Goal: Find specific page/section: Find specific page/section

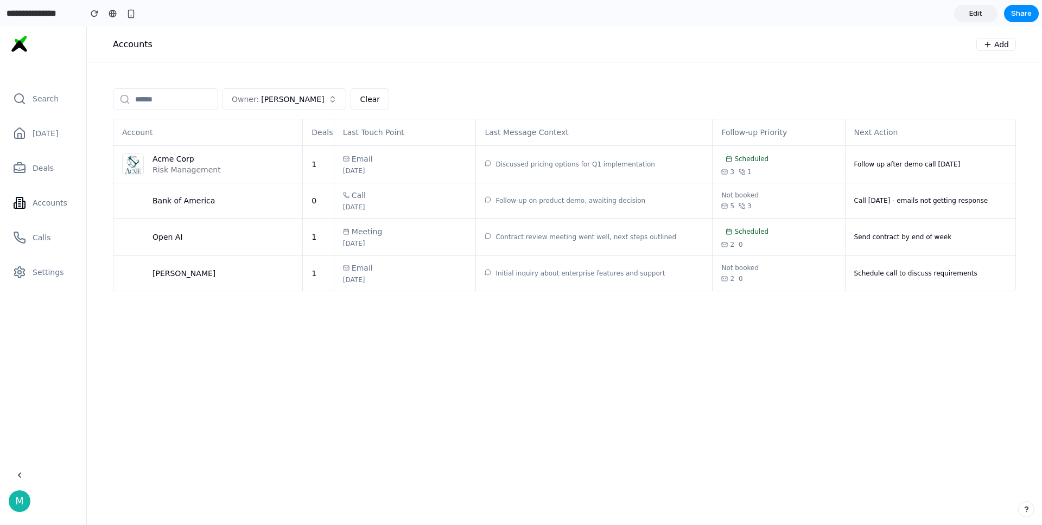
click at [973, 13] on span "Edit" at bounding box center [975, 13] width 13 height 11
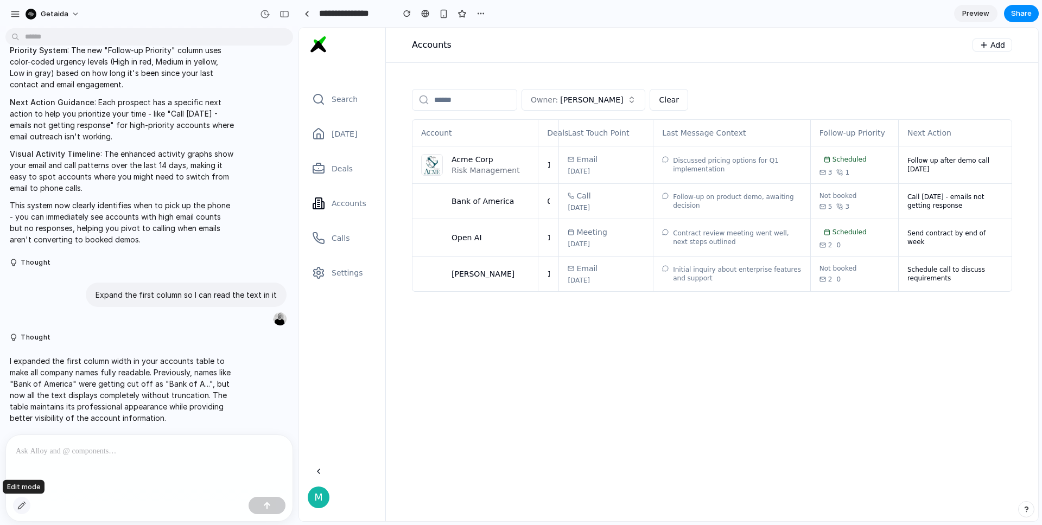
click at [22, 502] on div "button" at bounding box center [21, 505] width 9 height 9
click at [967, 126] on div at bounding box center [669, 274] width 739 height 493
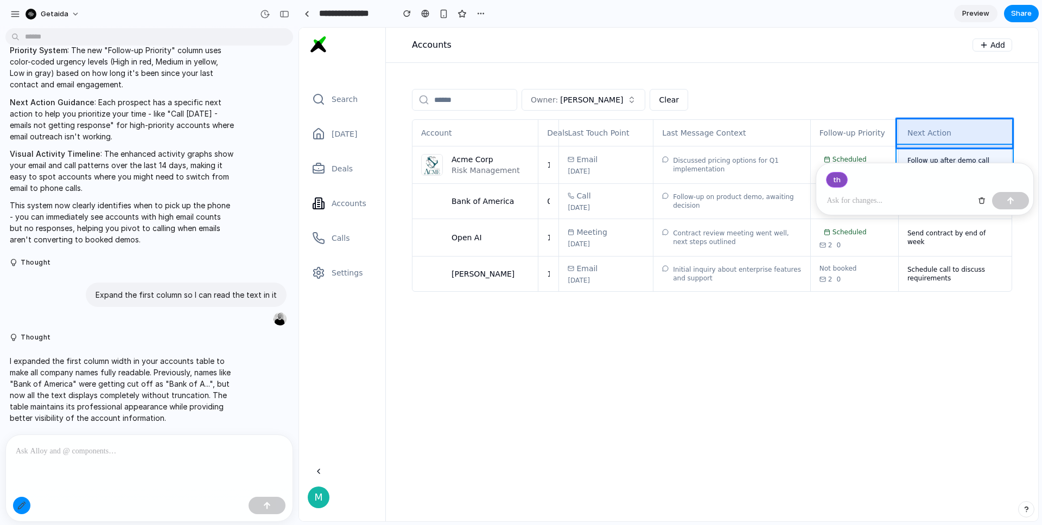
click at [968, 154] on div at bounding box center [669, 274] width 739 height 493
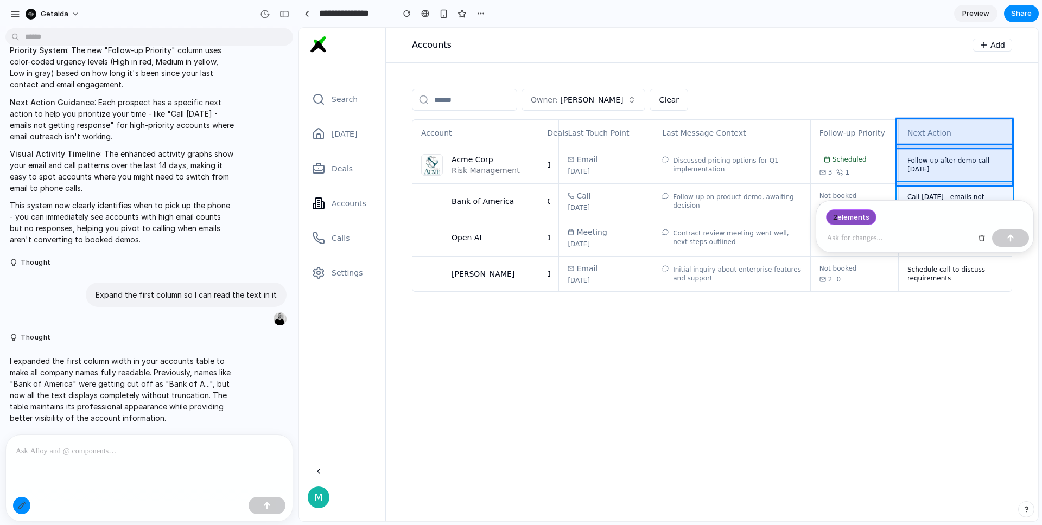
click at [967, 189] on div at bounding box center [669, 274] width 739 height 493
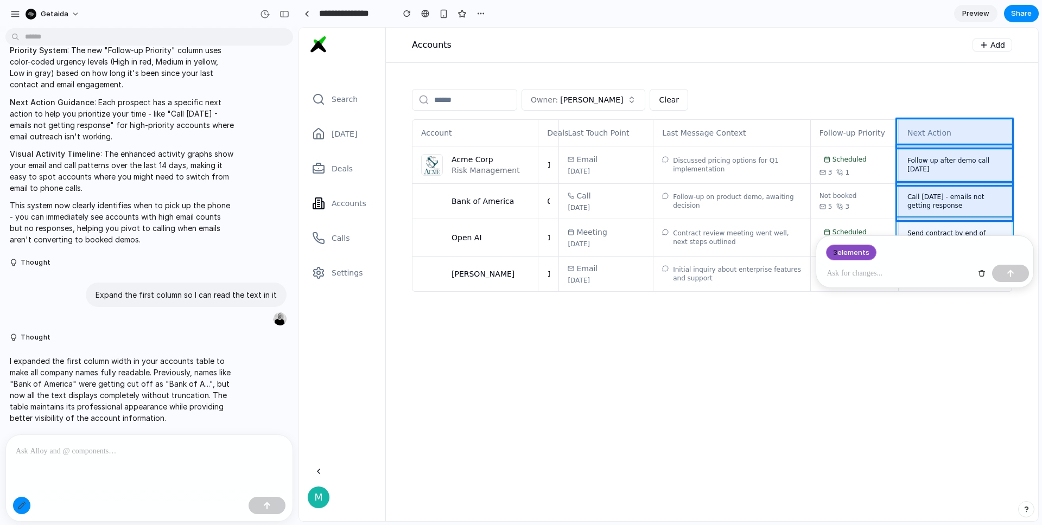
click at [969, 225] on div at bounding box center [669, 274] width 739 height 493
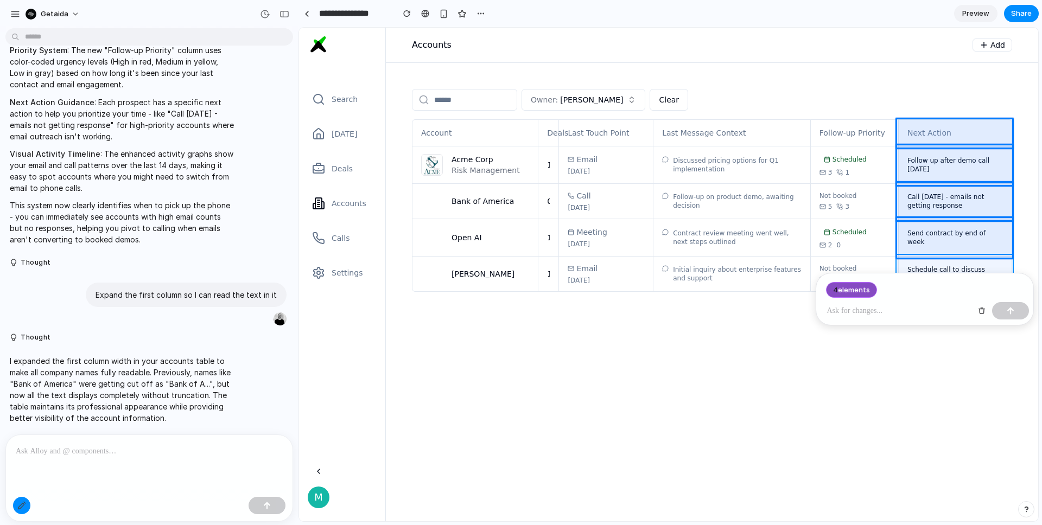
click at [966, 262] on div at bounding box center [669, 274] width 739 height 493
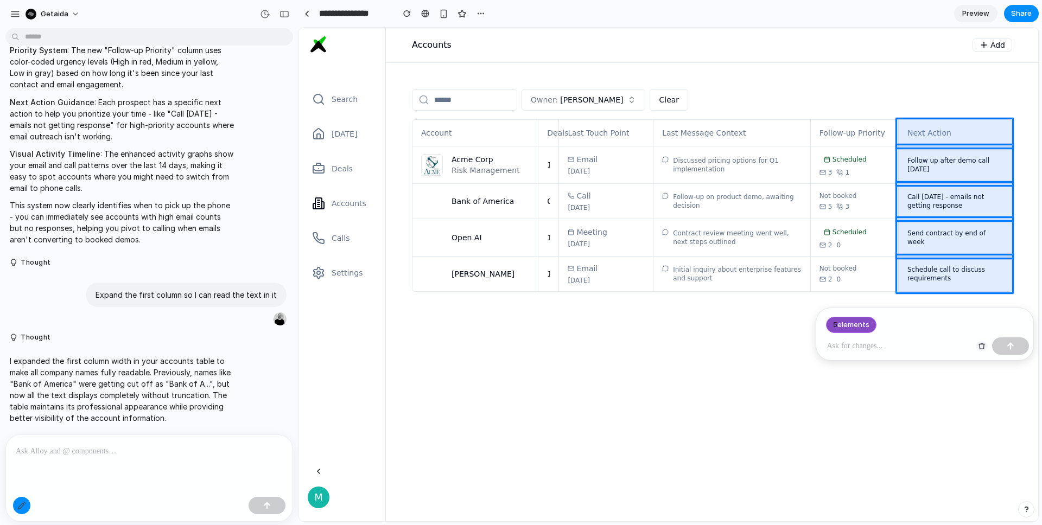
click at [982, 347] on div "button" at bounding box center [982, 346] width 8 height 8
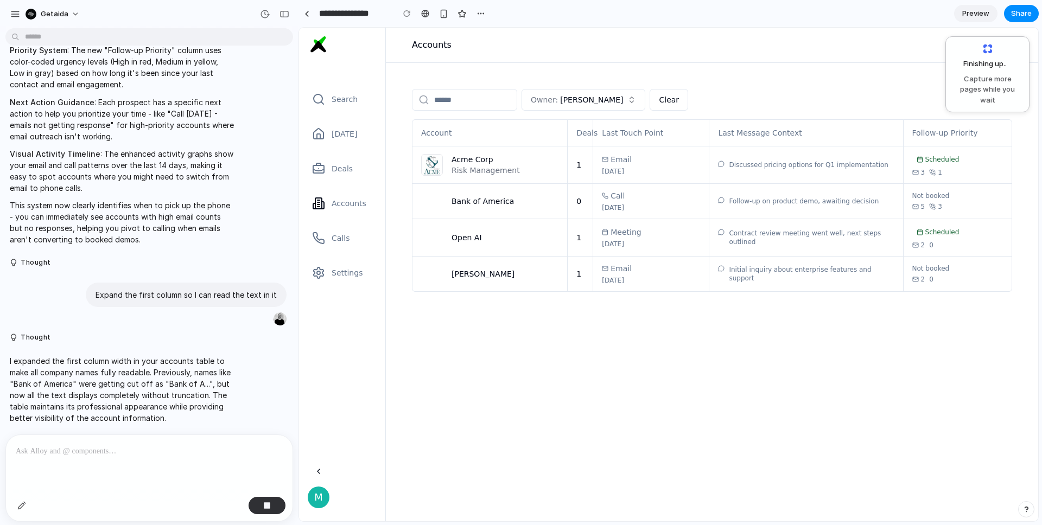
click at [971, 16] on span "Preview" at bounding box center [975, 13] width 27 height 11
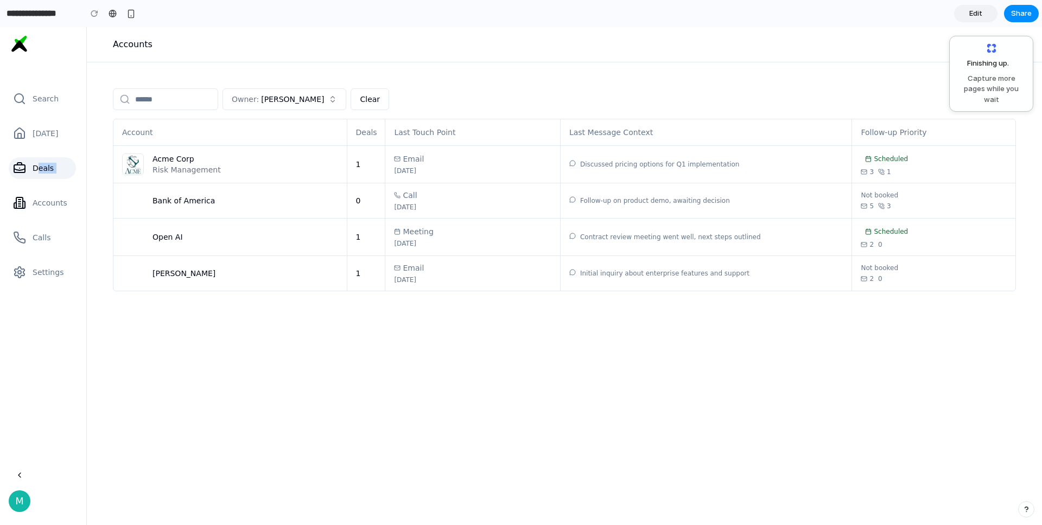
drag, startPoint x: 34, startPoint y: 183, endPoint x: 36, endPoint y: 171, distance: 12.0
click at [36, 171] on div "Search [DATE] Deals Accounts Calls Settings" at bounding box center [42, 185] width 76 height 221
click at [36, 172] on span "Deals" at bounding box center [43, 168] width 21 height 11
